Goal: Task Accomplishment & Management: Manage account settings

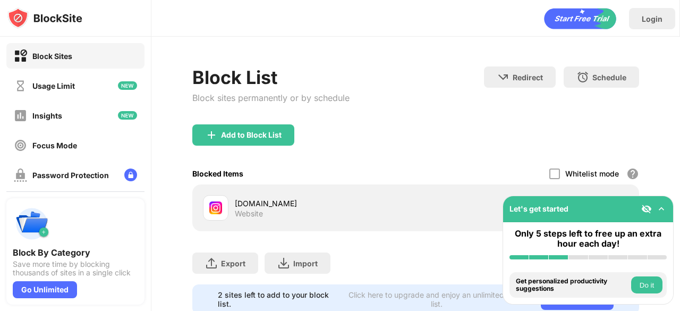
scroll to position [40, 0]
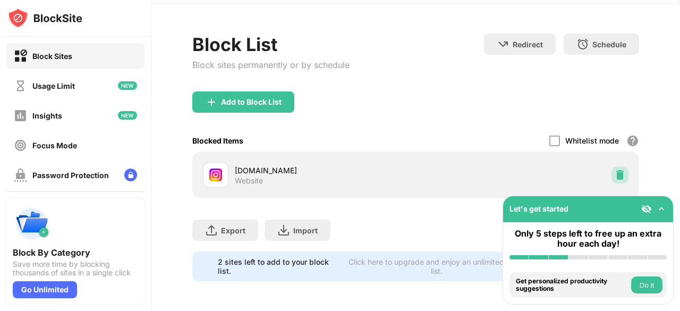
click at [614, 170] on img at bounding box center [619, 174] width 11 height 11
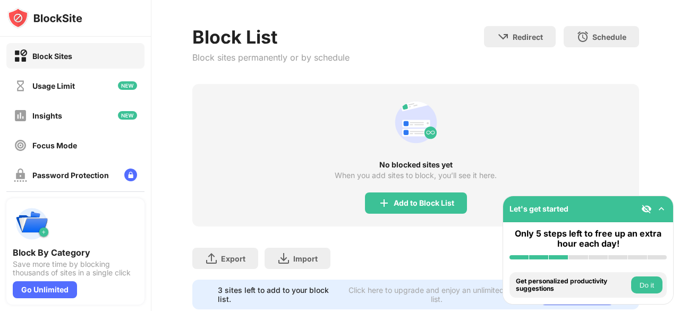
scroll to position [72, 0]
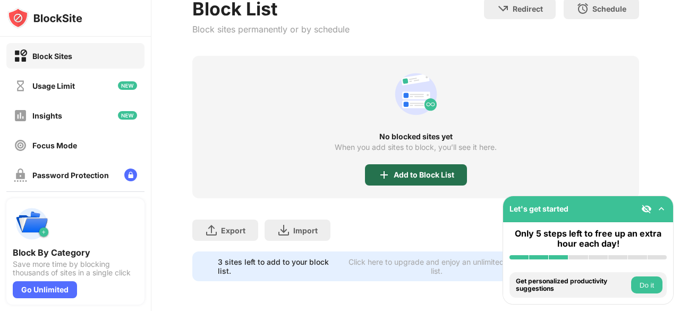
click at [378, 168] on img at bounding box center [383, 174] width 13 height 13
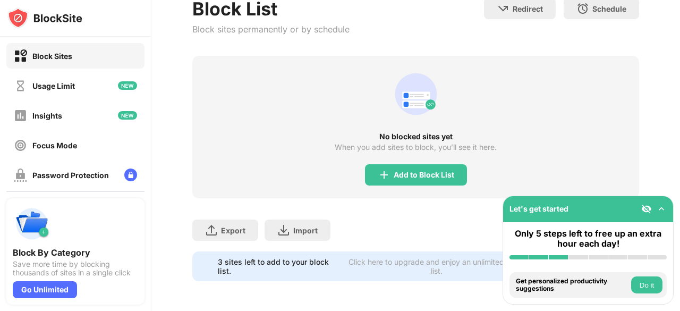
click at [369, 167] on div at bounding box center [339, 165] width 573 height 6
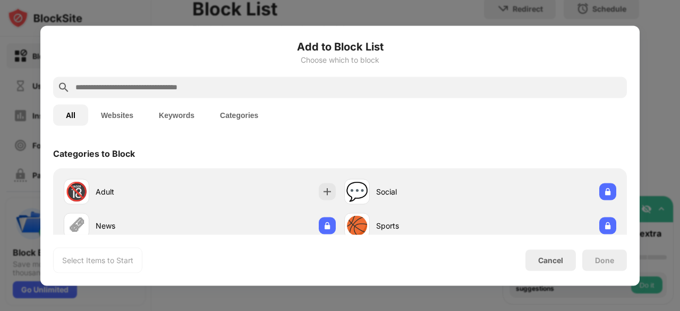
type input "*"
click at [264, 91] on input "*" at bounding box center [348, 87] width 548 height 13
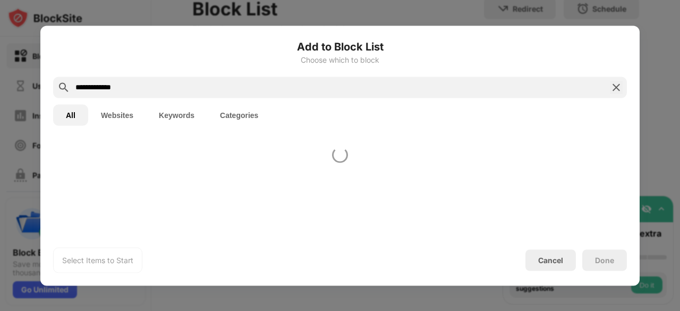
type input "**********"
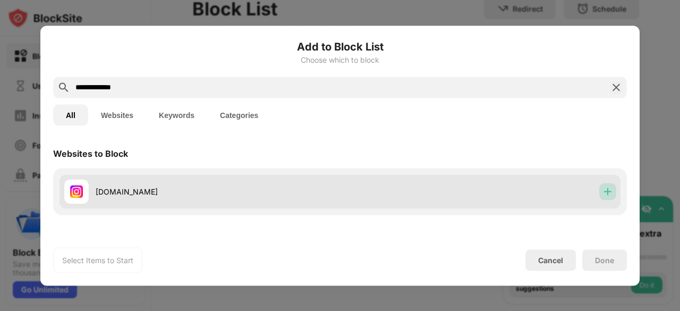
click at [602, 187] on img at bounding box center [607, 191] width 11 height 11
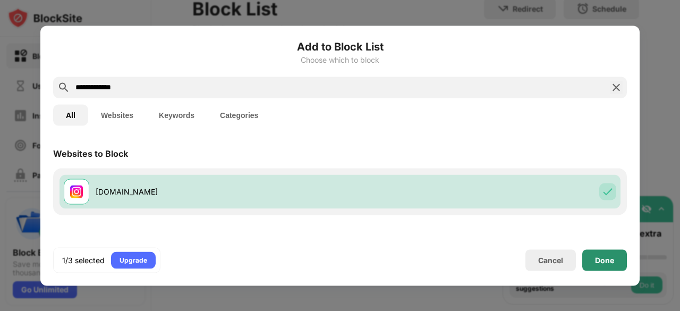
click at [592, 258] on div "Done" at bounding box center [604, 259] width 45 height 21
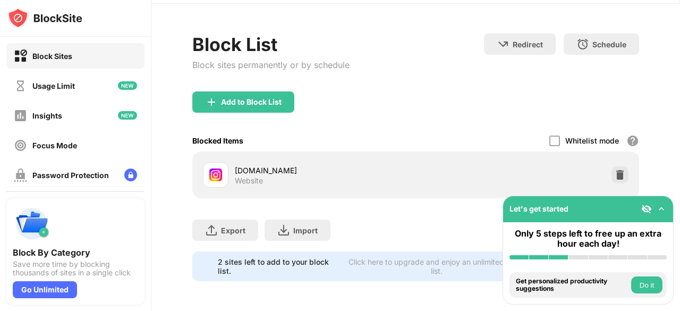
scroll to position [40, 0]
